Goal: Task Accomplishment & Management: Use online tool/utility

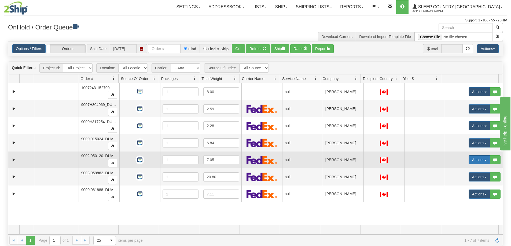
click at [484, 160] on span "button" at bounding box center [485, 160] width 2 height 1
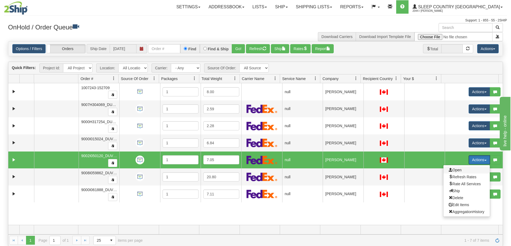
click at [454, 170] on span "Open" at bounding box center [455, 170] width 13 height 4
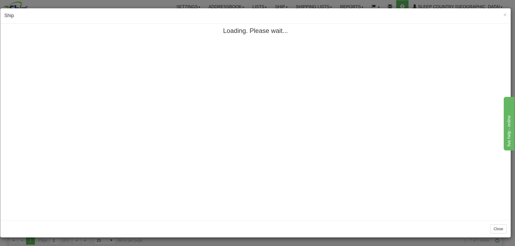
click at [333, 14] on h4 "Ship" at bounding box center [255, 15] width 502 height 7
click at [505, 15] on span "×" at bounding box center [504, 15] width 3 height 6
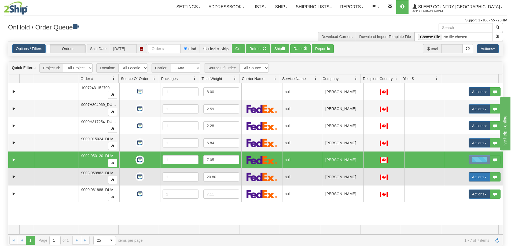
click at [480, 177] on button "Actions" at bounding box center [479, 177] width 21 height 9
click at [455, 189] on span "Open" at bounding box center [455, 187] width 13 height 4
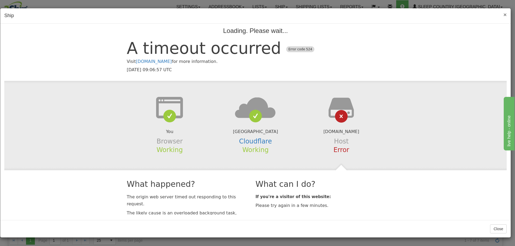
click at [506, 14] on span "×" at bounding box center [504, 15] width 3 height 6
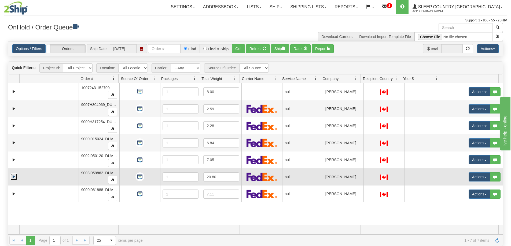
click at [14, 176] on link "Expand" at bounding box center [13, 177] width 7 height 7
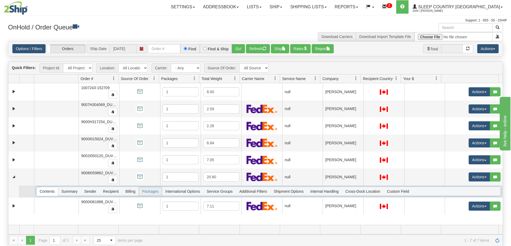
click at [150, 192] on span "Packages" at bounding box center [150, 191] width 23 height 9
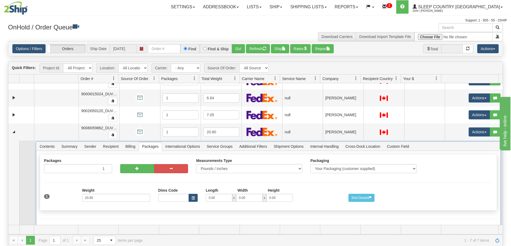
scroll to position [54, 0]
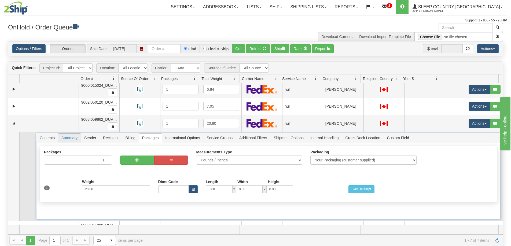
click at [71, 139] on span "Summary" at bounding box center [69, 138] width 23 height 9
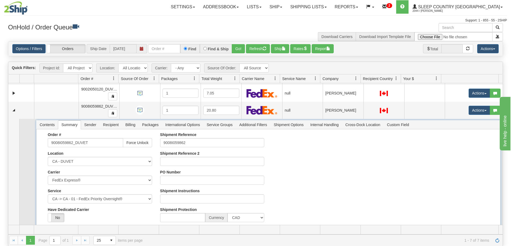
scroll to position [47, 0]
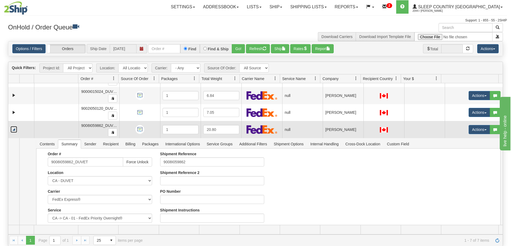
click at [14, 131] on link "Collapse" at bounding box center [13, 129] width 7 height 7
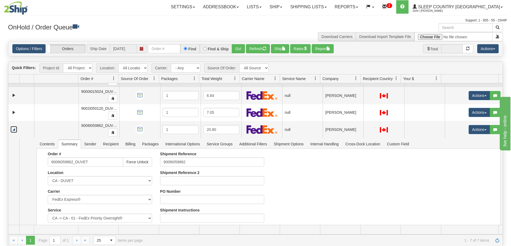
scroll to position [0, 0]
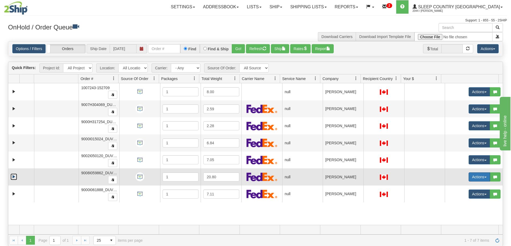
click at [484, 178] on span "button" at bounding box center [485, 177] width 2 height 1
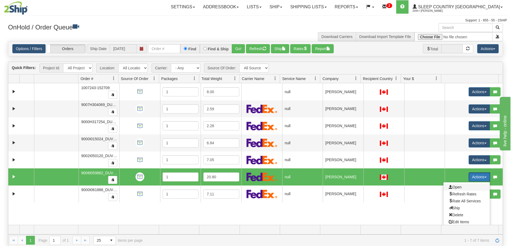
click at [455, 187] on span "Open" at bounding box center [455, 187] width 13 height 4
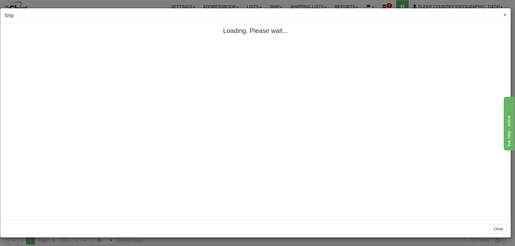
click at [504, 14] on span "×" at bounding box center [504, 15] width 3 height 6
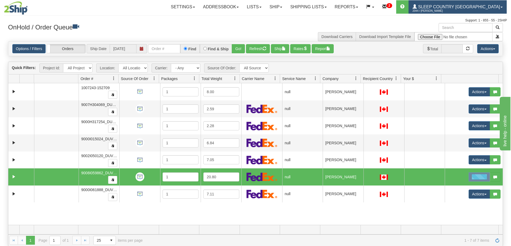
click at [485, 8] on span "Sleep Country [GEOGRAPHIC_DATA]" at bounding box center [458, 7] width 83 height 5
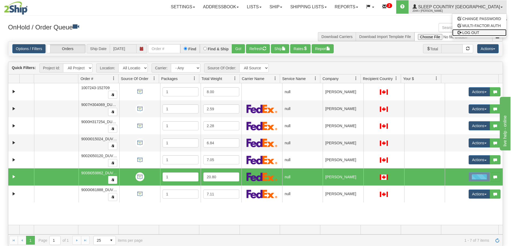
click at [467, 34] on span "LOG OUT" at bounding box center [470, 33] width 17 height 4
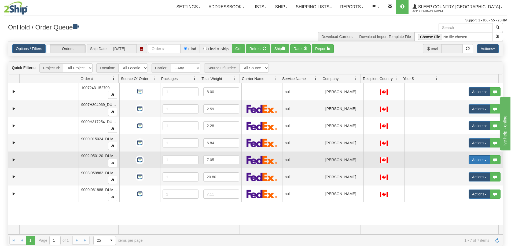
click at [484, 161] on span "button" at bounding box center [485, 160] width 2 height 1
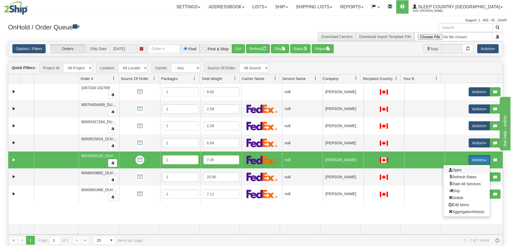
click at [454, 170] on span "Open" at bounding box center [455, 170] width 13 height 4
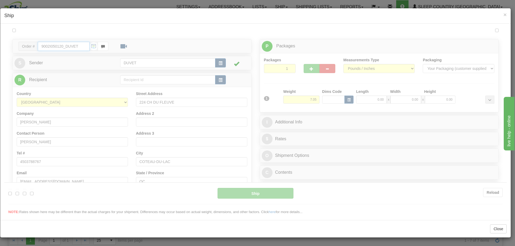
type input "06:00"
type input "16:00"
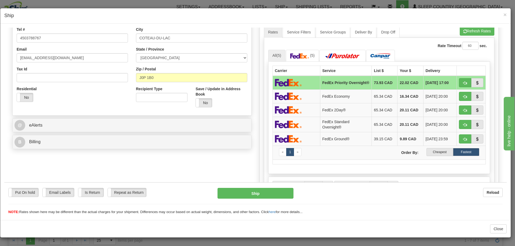
scroll to position [134, 0]
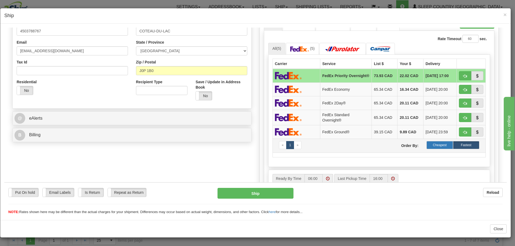
click at [441, 147] on label "Cheapest" at bounding box center [439, 145] width 26 height 8
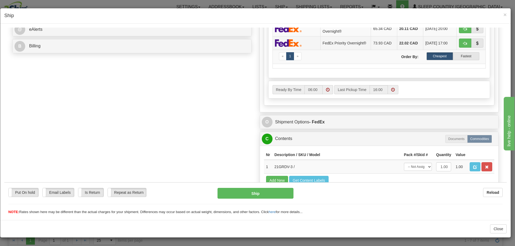
scroll to position [241, 0]
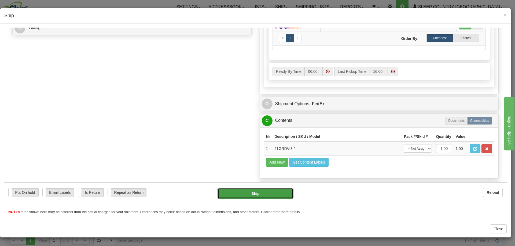
click at [251, 192] on button "Ship" at bounding box center [256, 193] width 76 height 11
type input "92"
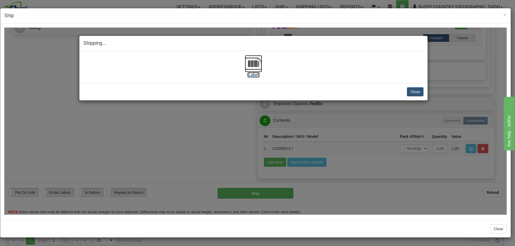
click at [254, 63] on img at bounding box center [253, 63] width 17 height 17
click at [485, 95] on div "Shipping... Your SHIPMENT will EXPIRE in [Label] IMPORTANT NOTICE Embassy / Con…" at bounding box center [255, 120] width 502 height 187
click at [415, 91] on button "Close" at bounding box center [415, 91] width 17 height 9
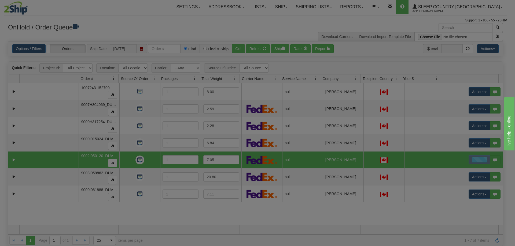
scroll to position [0, 0]
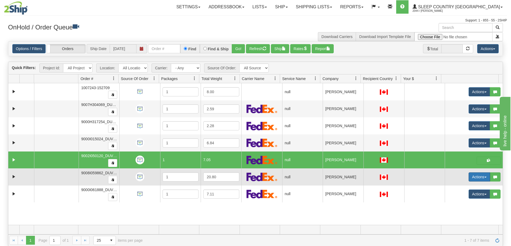
click at [481, 177] on button "Actions" at bounding box center [479, 177] width 21 height 9
click at [453, 188] on span "Open" at bounding box center [455, 187] width 13 height 4
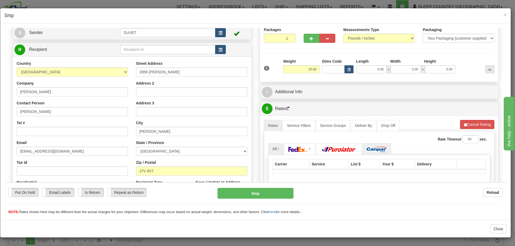
scroll to position [80, 0]
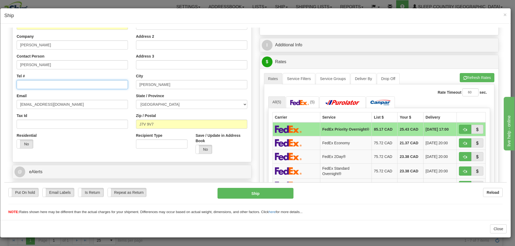
click at [27, 86] on input "Tel #" at bounding box center [72, 84] width 111 height 9
type input "5147373299"
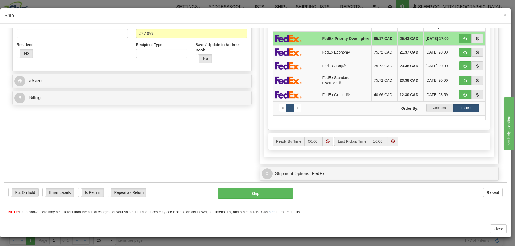
scroll to position [188, 0]
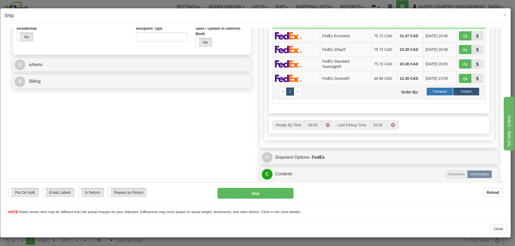
click at [436, 91] on label "Cheapest" at bounding box center [439, 91] width 26 height 8
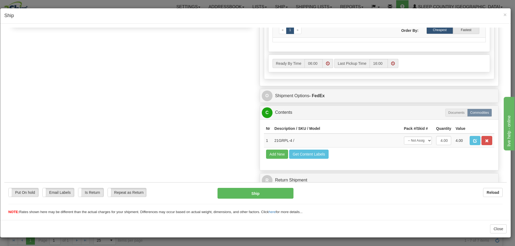
scroll to position [254, 0]
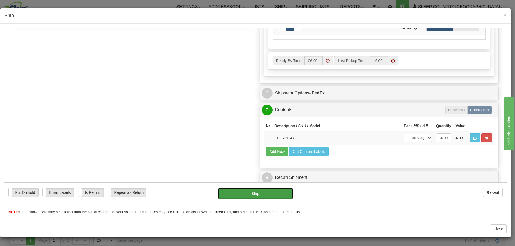
click at [252, 194] on button "Ship" at bounding box center [256, 193] width 76 height 11
type input "92"
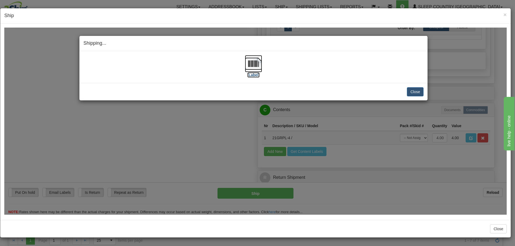
click at [255, 62] on img at bounding box center [253, 63] width 17 height 17
click at [417, 89] on button "Close" at bounding box center [415, 91] width 17 height 9
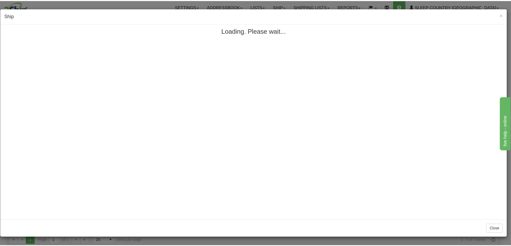
scroll to position [0, 0]
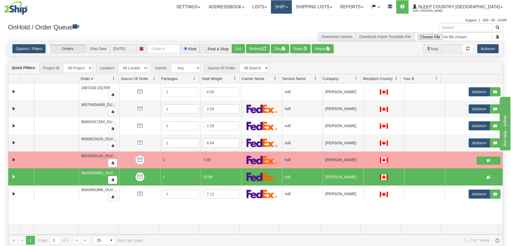
click at [292, 6] on link "Ship" at bounding box center [281, 6] width 21 height 13
click at [286, 25] on span "OnHold / Order Queue" at bounding box center [267, 26] width 38 height 4
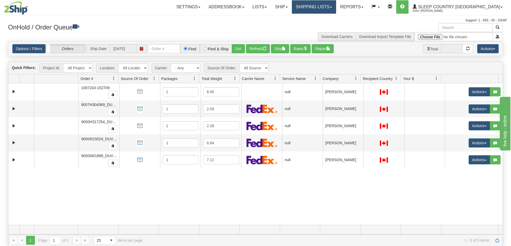
click at [336, 6] on link "Shipping lists" at bounding box center [314, 6] width 44 height 13
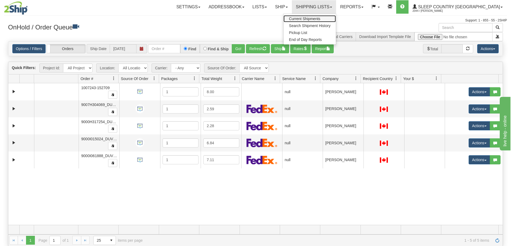
click at [320, 19] on span "Current Shipments" at bounding box center [304, 19] width 31 height 4
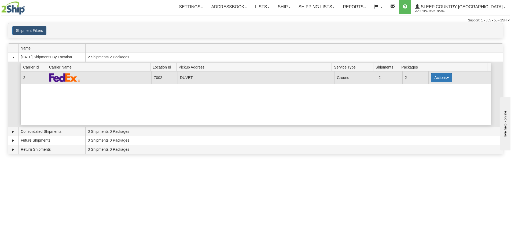
click at [447, 78] on span "button" at bounding box center [448, 78] width 2 height 1
click at [426, 102] on span "Pickup" at bounding box center [421, 102] width 14 height 4
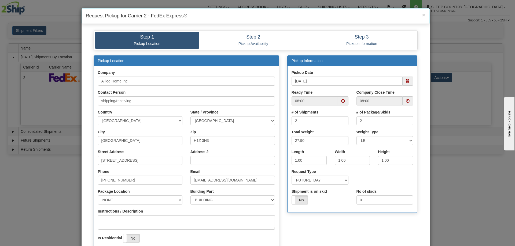
click at [406, 101] on span at bounding box center [408, 101] width 4 height 4
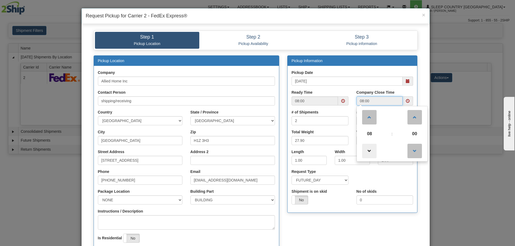
click at [367, 148] on span at bounding box center [369, 151] width 14 height 14
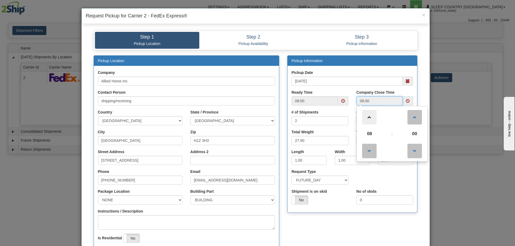
click at [367, 117] on span at bounding box center [369, 117] width 14 height 14
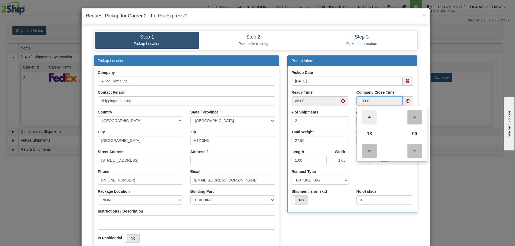
click at [367, 117] on span at bounding box center [369, 117] width 14 height 14
type input "15:00"
click at [348, 227] on div "Pickup Location Company Allied Home Inc Contact Person shipping/receiving Count…" at bounding box center [256, 163] width 332 height 215
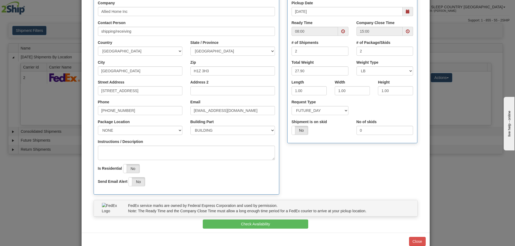
scroll to position [82, 0]
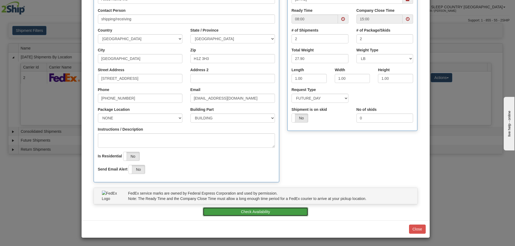
click at [249, 211] on button "Check Availability" at bounding box center [255, 212] width 105 height 9
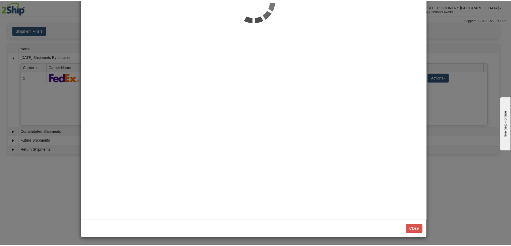
scroll to position [0, 0]
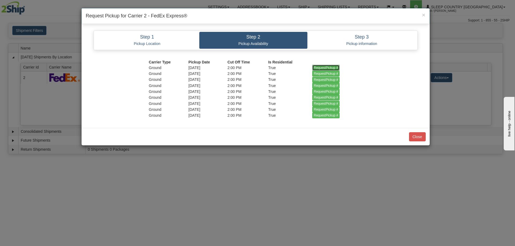
click at [327, 66] on input "RequestPickup #" at bounding box center [326, 68] width 28 height 6
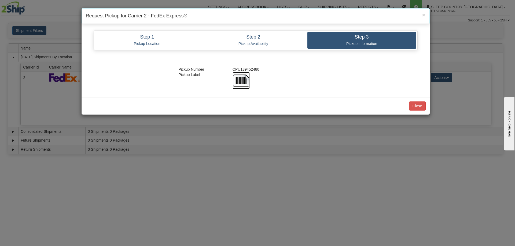
click at [243, 80] on img at bounding box center [241, 80] width 17 height 17
click at [419, 106] on button "Close" at bounding box center [417, 106] width 17 height 9
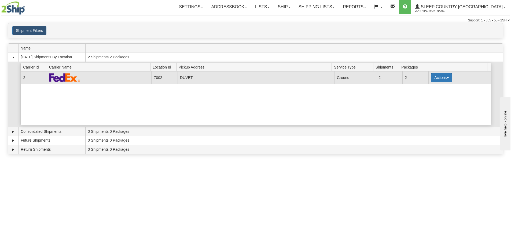
click at [447, 78] on span "button" at bounding box center [448, 78] width 2 height 1
click at [424, 94] on span "Close" at bounding box center [420, 95] width 12 height 4
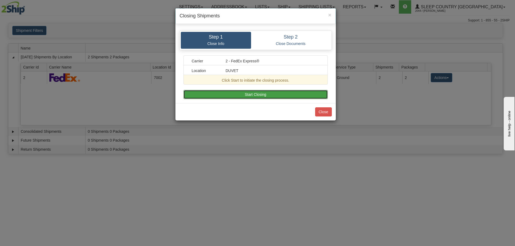
click at [257, 92] on button "Start Closing" at bounding box center [255, 94] width 144 height 9
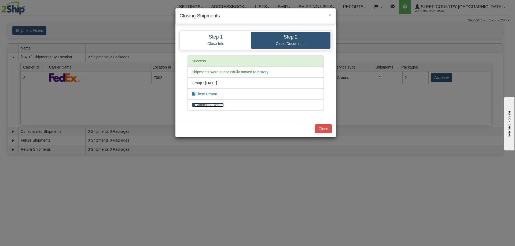
click at [208, 104] on link "Summary Report" at bounding box center [208, 105] width 32 height 4
click at [204, 94] on link "Close Report" at bounding box center [205, 94] width 26 height 4
click at [325, 128] on button "Close" at bounding box center [323, 128] width 17 height 9
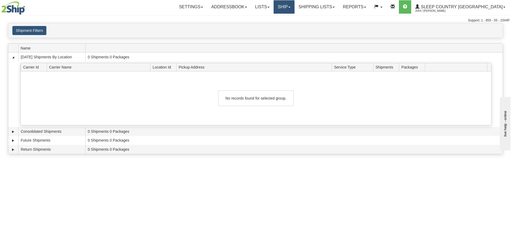
click at [294, 6] on link "Ship" at bounding box center [284, 6] width 21 height 13
click at [289, 26] on span "OnHold / Order Queue" at bounding box center [270, 26] width 38 height 4
